Goal: Information Seeking & Learning: Learn about a topic

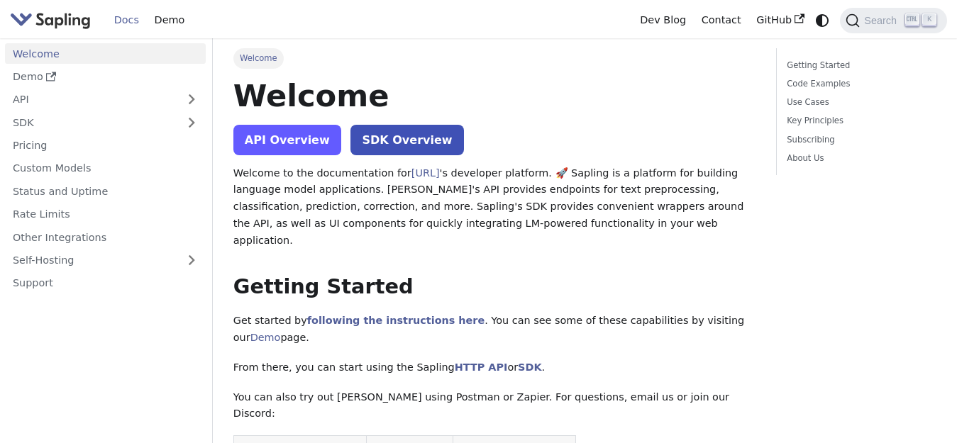
click at [291, 154] on link "API Overview" at bounding box center [287, 140] width 108 height 30
